Goal: Information Seeking & Learning: Learn about a topic

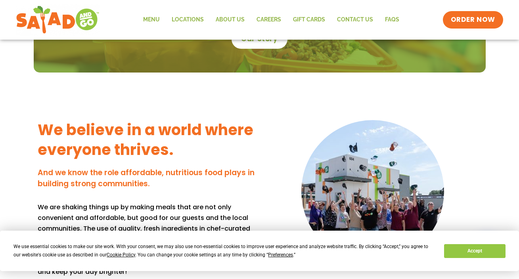
scroll to position [505, 0]
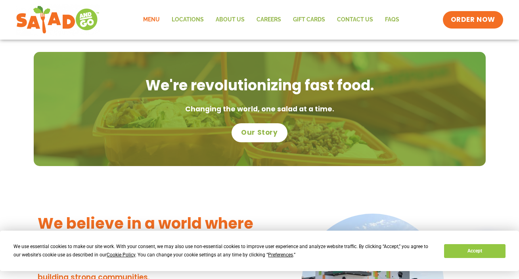
click at [155, 18] on link "Menu" at bounding box center [151, 20] width 29 height 18
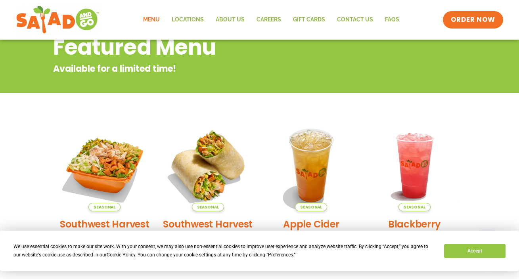
scroll to position [152, 0]
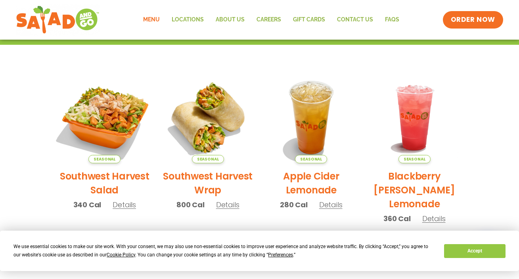
click at [98, 111] on img at bounding box center [104, 117] width 107 height 107
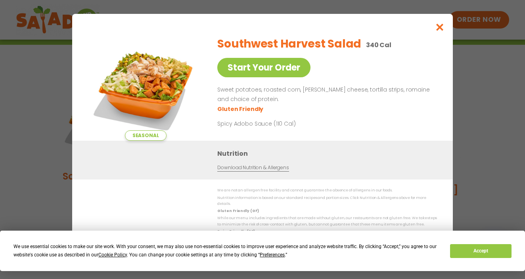
click at [441, 30] on icon "Close modal" at bounding box center [440, 27] width 10 height 8
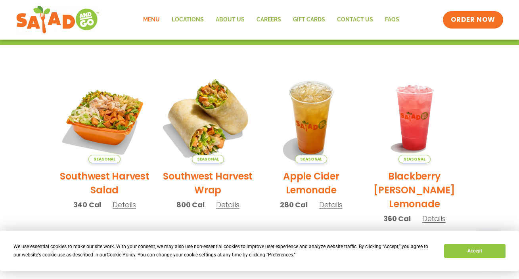
click at [202, 143] on img at bounding box center [207, 117] width 107 height 107
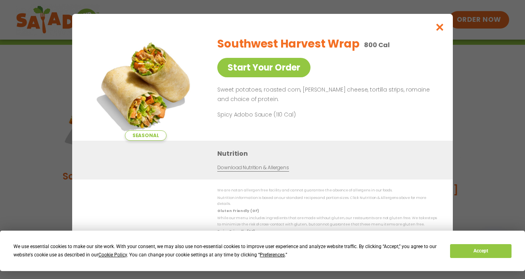
click at [439, 29] on icon "Close modal" at bounding box center [440, 27] width 10 height 8
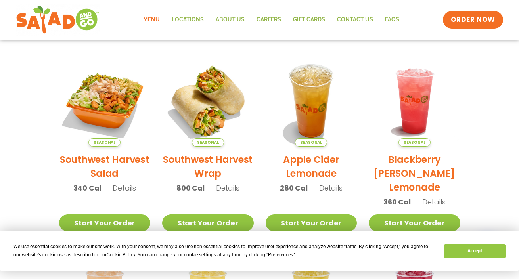
scroll to position [178, 0]
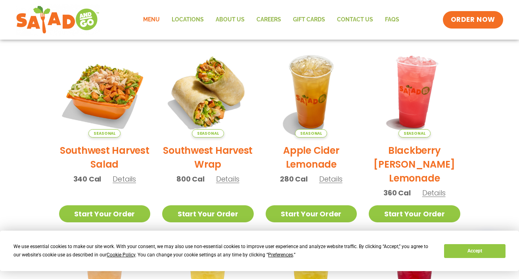
click at [413, 104] on img at bounding box center [414, 91] width 107 height 107
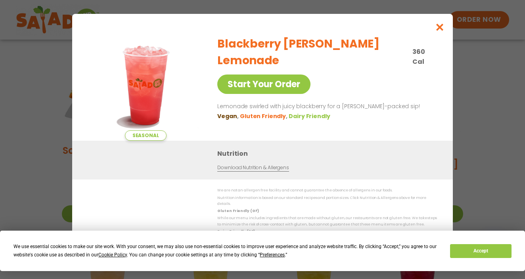
click at [442, 29] on icon "Close modal" at bounding box center [440, 27] width 10 height 8
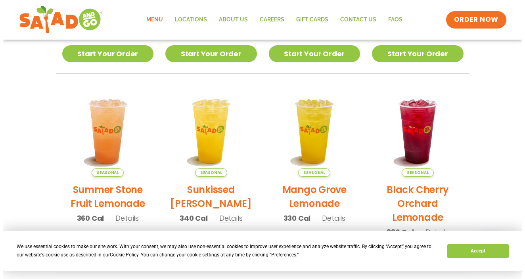
scroll to position [340, 0]
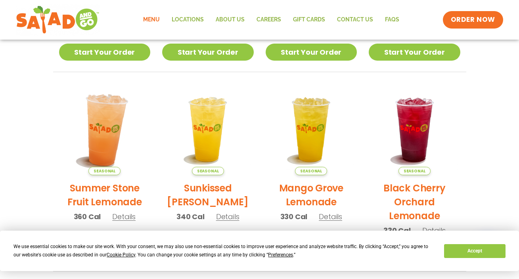
click at [107, 136] on img at bounding box center [104, 129] width 107 height 107
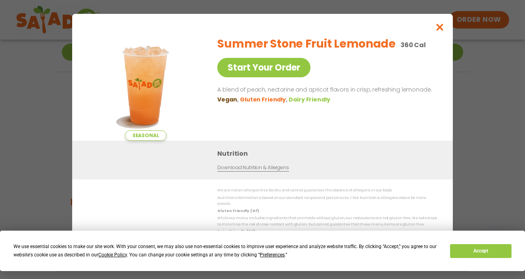
click at [441, 31] on icon "Close modal" at bounding box center [440, 27] width 10 height 8
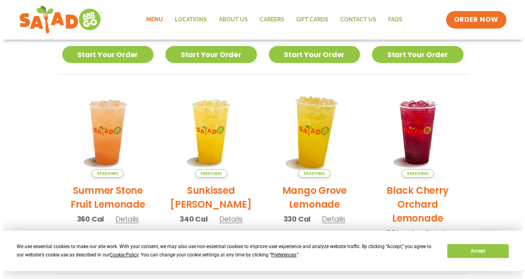
scroll to position [363, 0]
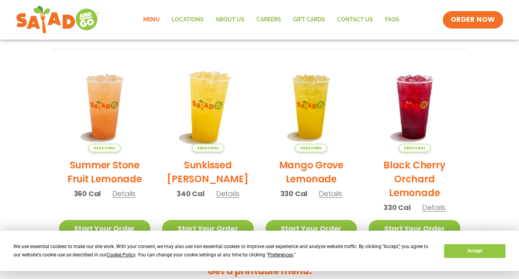
click at [214, 130] on img at bounding box center [207, 106] width 107 height 107
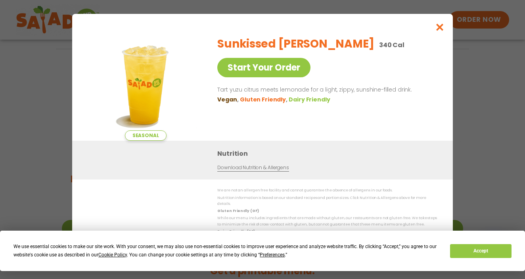
click at [440, 30] on icon "Close modal" at bounding box center [440, 27] width 10 height 8
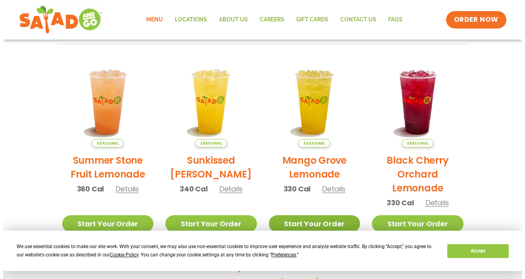
scroll to position [403, 0]
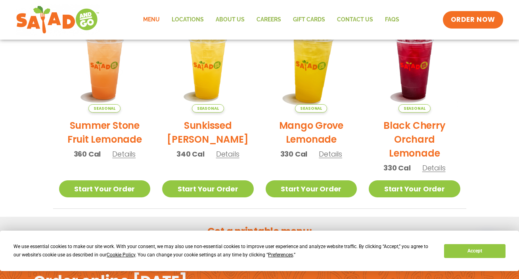
click at [310, 93] on img at bounding box center [310, 66] width 107 height 107
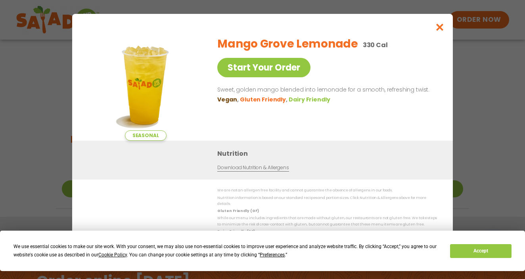
click at [437, 31] on icon "Close modal" at bounding box center [440, 27] width 10 height 8
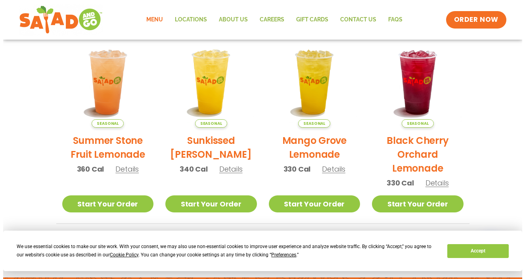
scroll to position [401, 0]
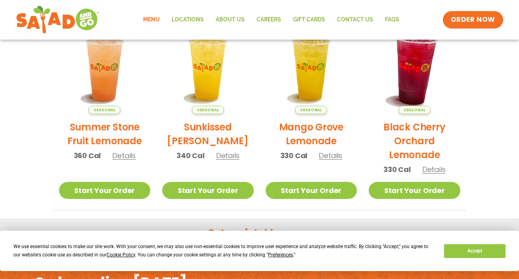
click at [423, 77] on img at bounding box center [414, 68] width 107 height 107
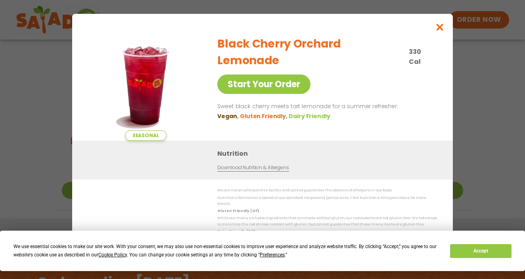
click at [440, 29] on icon "Close modal" at bounding box center [440, 27] width 10 height 8
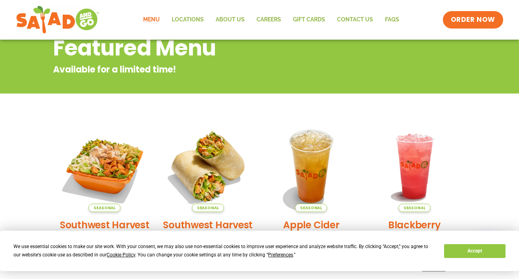
scroll to position [0, 0]
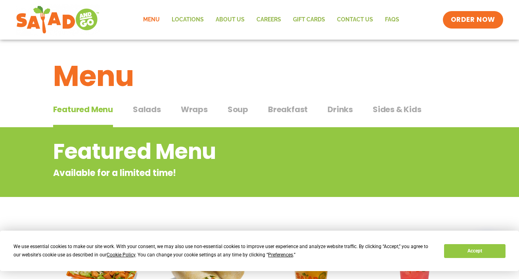
click at [151, 109] on span "Salads" at bounding box center [147, 110] width 28 height 12
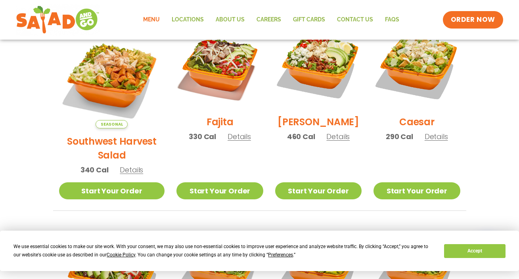
scroll to position [227, 0]
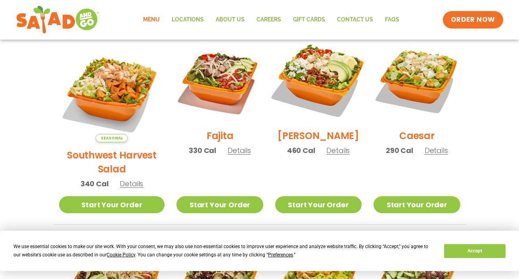
click at [314, 89] on img at bounding box center [319, 80] width 102 height 102
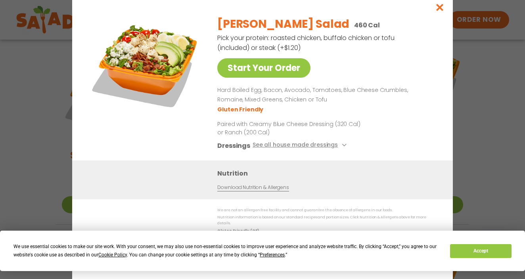
click at [440, 10] on icon "Close modal" at bounding box center [440, 7] width 10 height 8
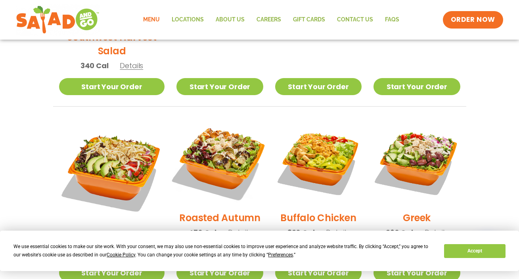
scroll to position [398, 0]
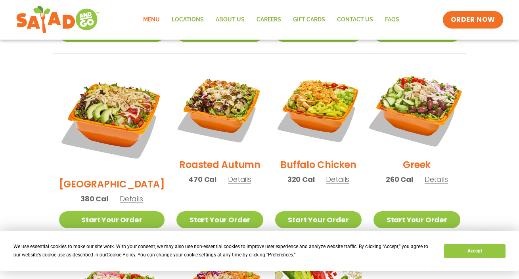
click at [418, 102] on img at bounding box center [417, 109] width 102 height 102
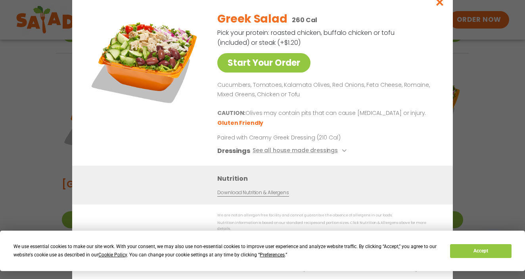
click at [441, 5] on icon "Close modal" at bounding box center [440, 2] width 10 height 8
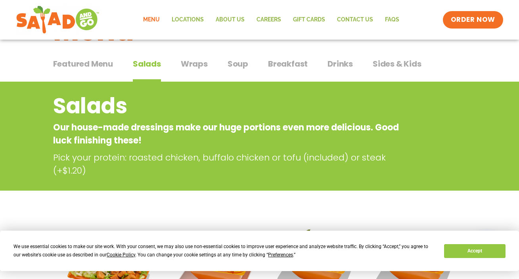
scroll to position [0, 0]
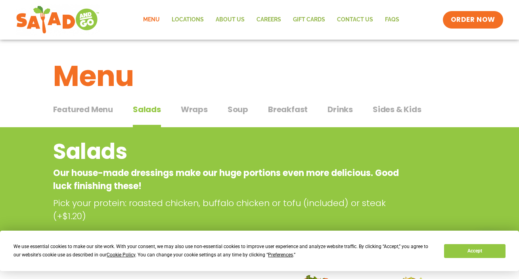
click at [107, 109] on span "Featured Menu" at bounding box center [83, 110] width 60 height 12
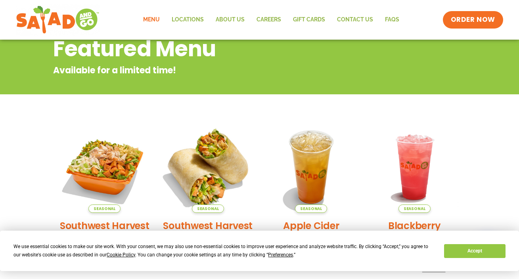
scroll to position [163, 0]
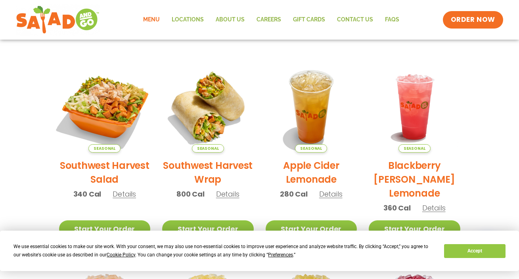
click at [115, 123] on img at bounding box center [104, 106] width 107 height 107
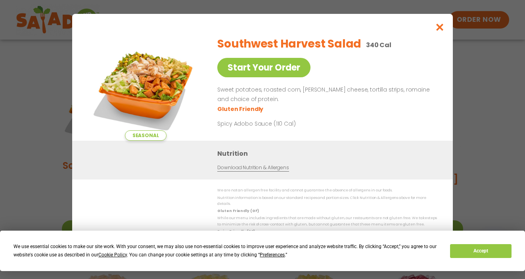
click at [439, 31] on icon "Close modal" at bounding box center [440, 27] width 10 height 8
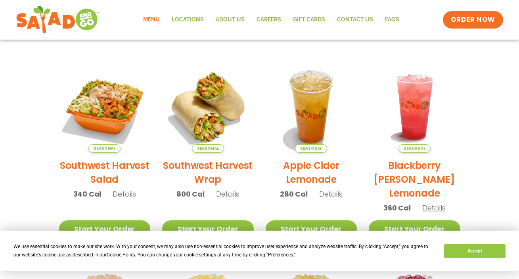
click at [151, 21] on link "Menu" at bounding box center [151, 20] width 29 height 18
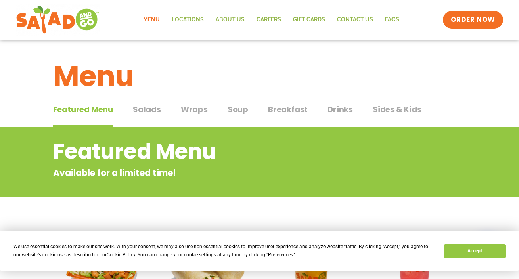
scroll to position [10, 0]
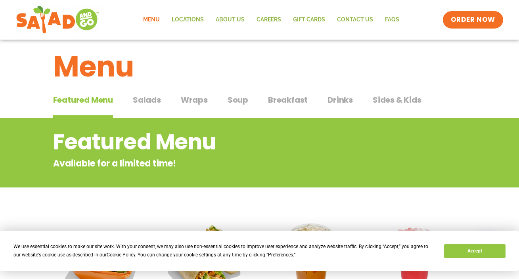
click at [198, 100] on span "Wraps" at bounding box center [194, 100] width 27 height 12
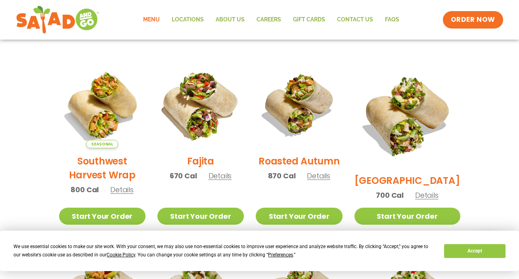
scroll to position [198, 0]
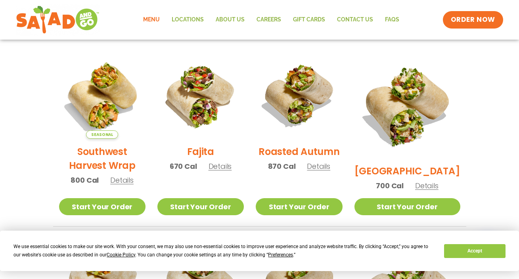
click at [200, 156] on h2 "Fajita" at bounding box center [200, 152] width 27 height 14
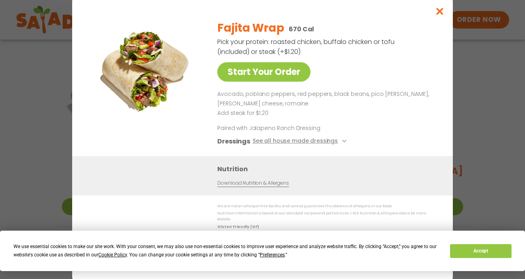
click at [439, 15] on icon "Close modal" at bounding box center [440, 11] width 10 height 8
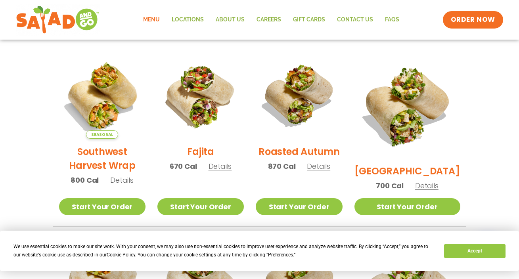
click at [146, 160] on h2 "Southwest Harvest Wrap" at bounding box center [102, 159] width 86 height 28
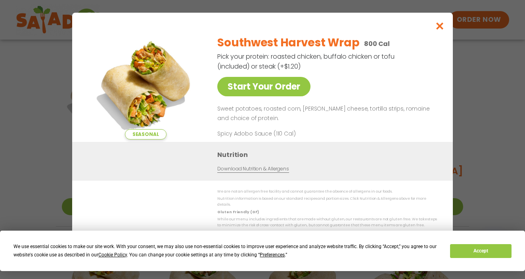
click at [438, 29] on icon "Close modal" at bounding box center [440, 26] width 10 height 8
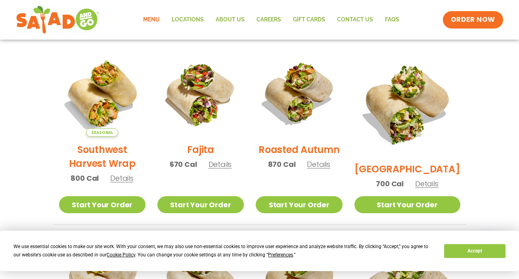
scroll to position [141, 0]
